Goal: Information Seeking & Learning: Learn about a topic

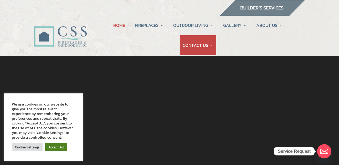
click at [54, 147] on link "Accept All" at bounding box center [56, 147] width 22 height 8
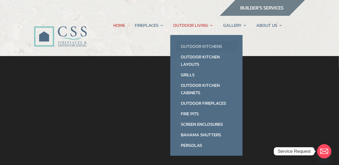
click at [200, 45] on link "Outdoor Kitchens" at bounding box center [207, 46] width 62 height 11
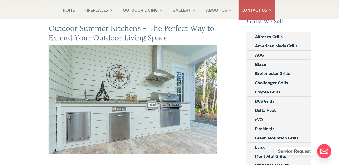
scroll to position [52, 0]
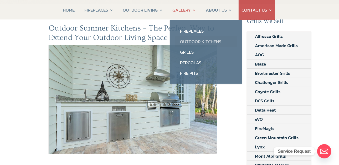
click at [189, 41] on link "Outdoor Kitchens" at bounding box center [206, 41] width 62 height 11
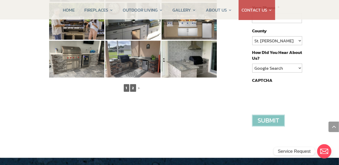
scroll to position [341, 0]
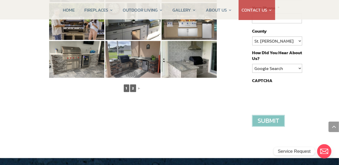
click at [131, 84] on link "2" at bounding box center [133, 88] width 6 height 8
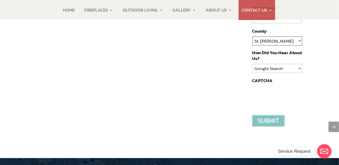
click at [255, 38] on select "St. Johns Clay Volusia Flagler Duval Nassau Other" at bounding box center [277, 41] width 50 height 9
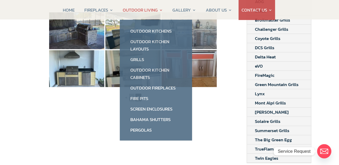
scroll to position [105, 0]
click at [139, 44] on link "Outdoor Kitchen Layouts" at bounding box center [156, 45] width 62 height 18
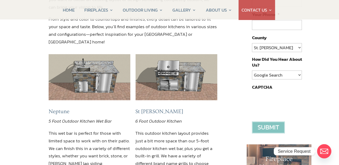
scroll to position [131, 0]
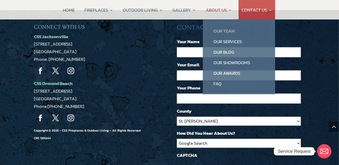
click at [222, 29] on link "Our Team" at bounding box center [239, 31] width 62 height 11
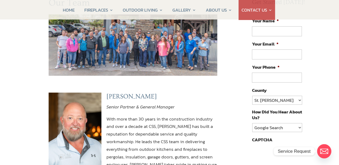
scroll to position [78, 0]
click at [93, 41] on img at bounding box center [133, 44] width 169 height 61
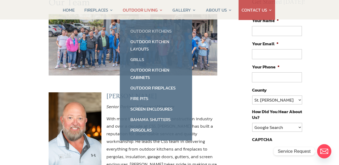
click at [152, 30] on link "Outdoor Kitchens" at bounding box center [156, 31] width 62 height 11
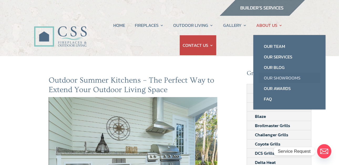
click at [275, 75] on link "Our Showrooms" at bounding box center [290, 78] width 62 height 11
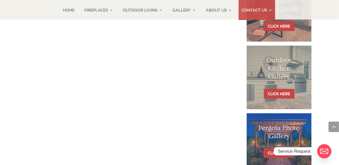
scroll to position [289, 0]
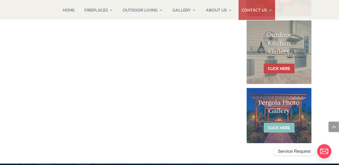
click at [280, 125] on link "CLICK HERE" at bounding box center [279, 128] width 31 height 10
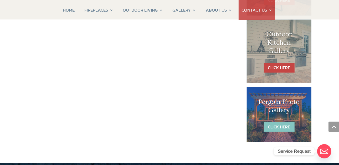
scroll to position [315, 0]
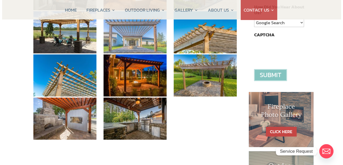
scroll to position [183, 0]
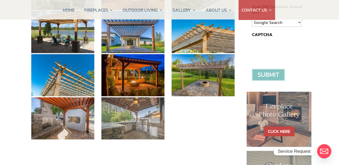
click at [144, 104] on img at bounding box center [132, 118] width 63 height 42
